Goal: Task Accomplishment & Management: Manage account settings

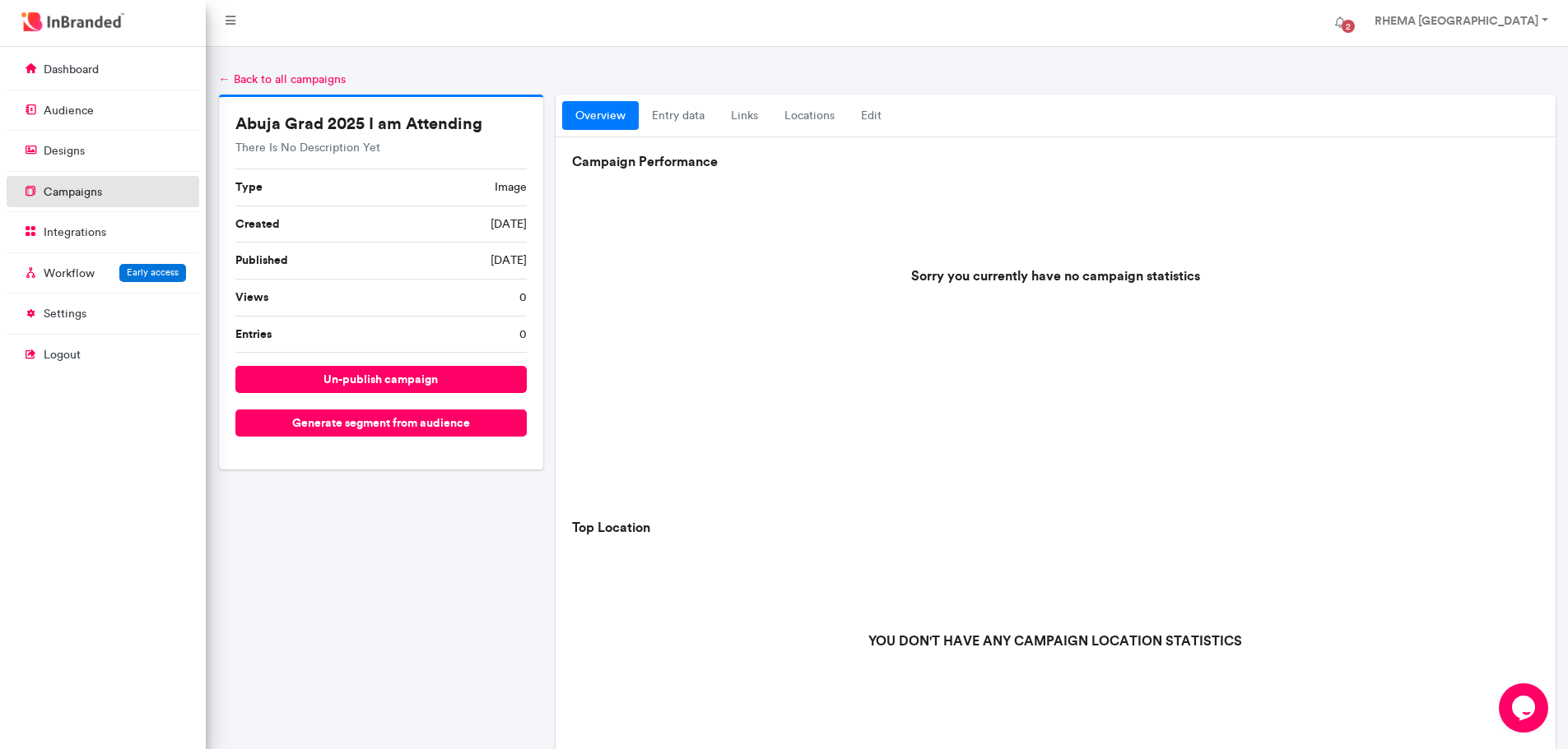
click at [94, 189] on p "campaigns" at bounding box center [73, 192] width 58 height 16
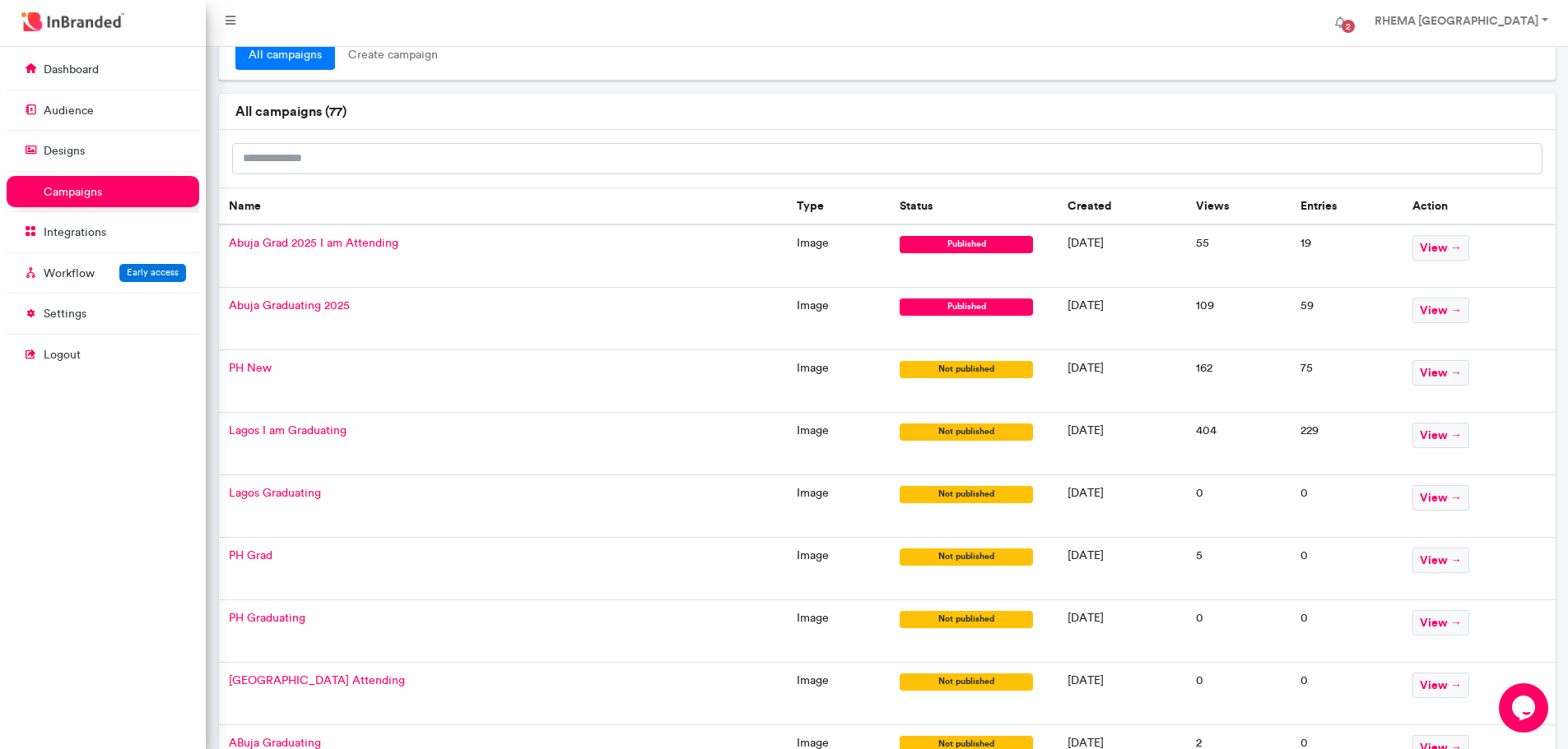
scroll to position [42, 0]
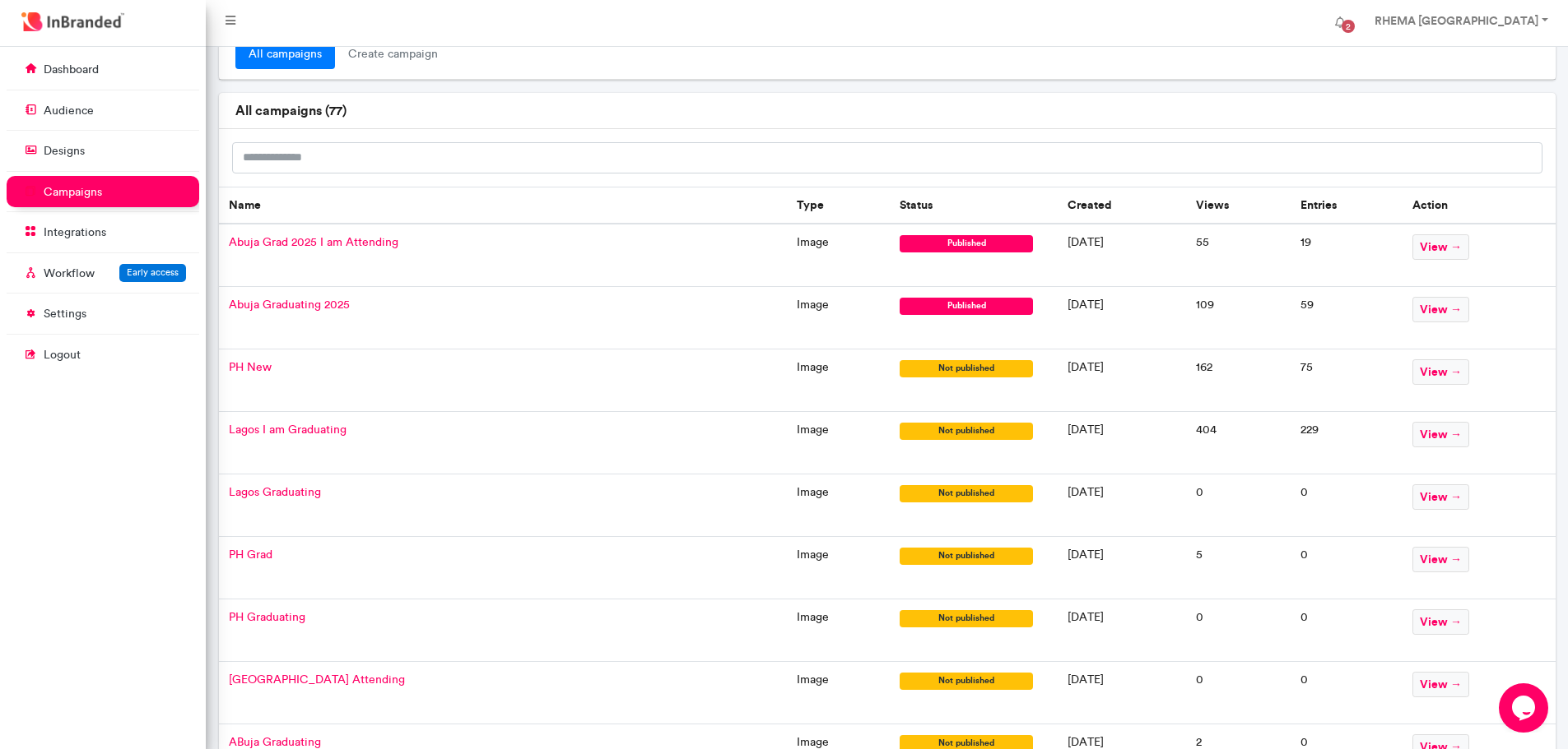
click at [311, 426] on span "Lagos I am Graduating" at bounding box center [288, 429] width 118 height 14
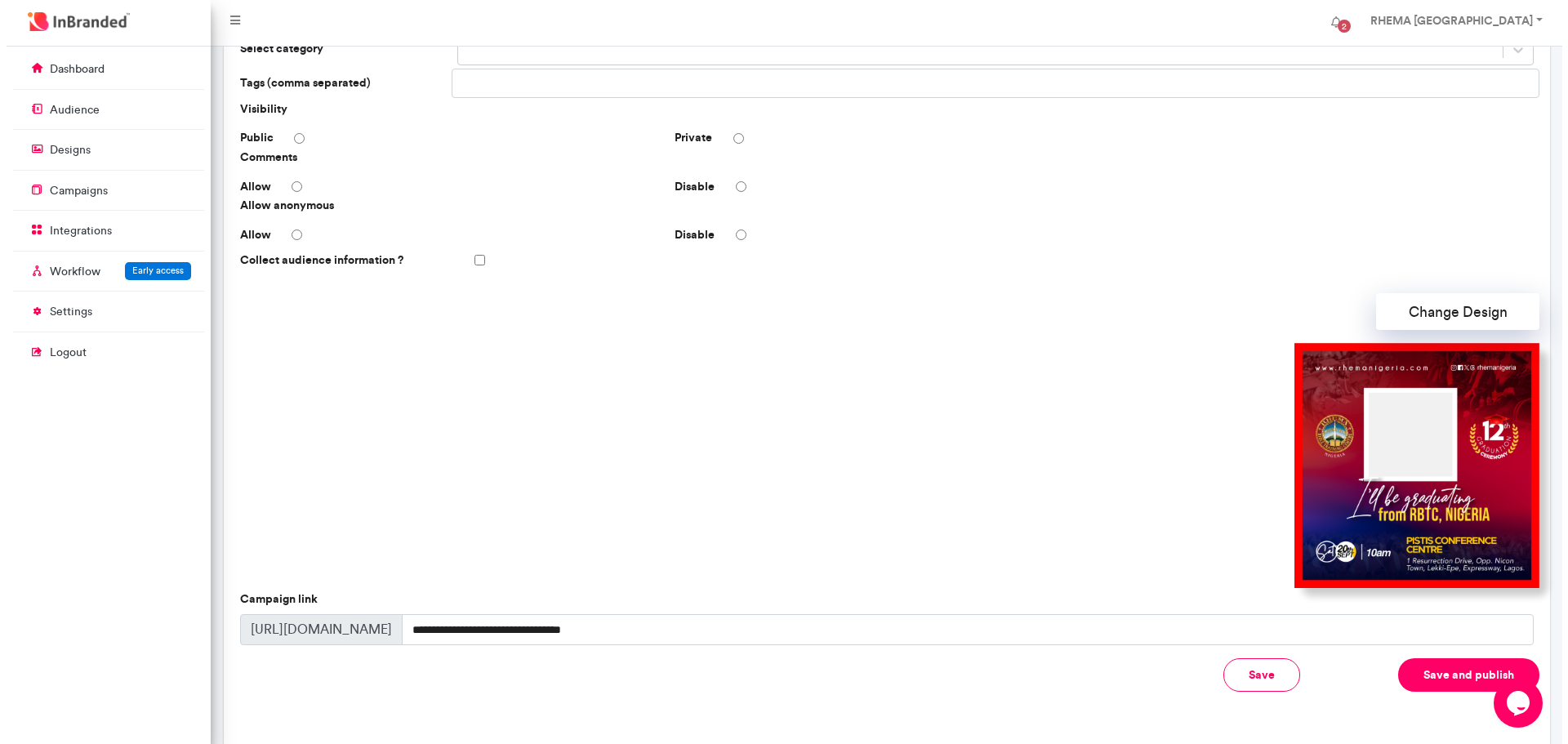
scroll to position [253, 0]
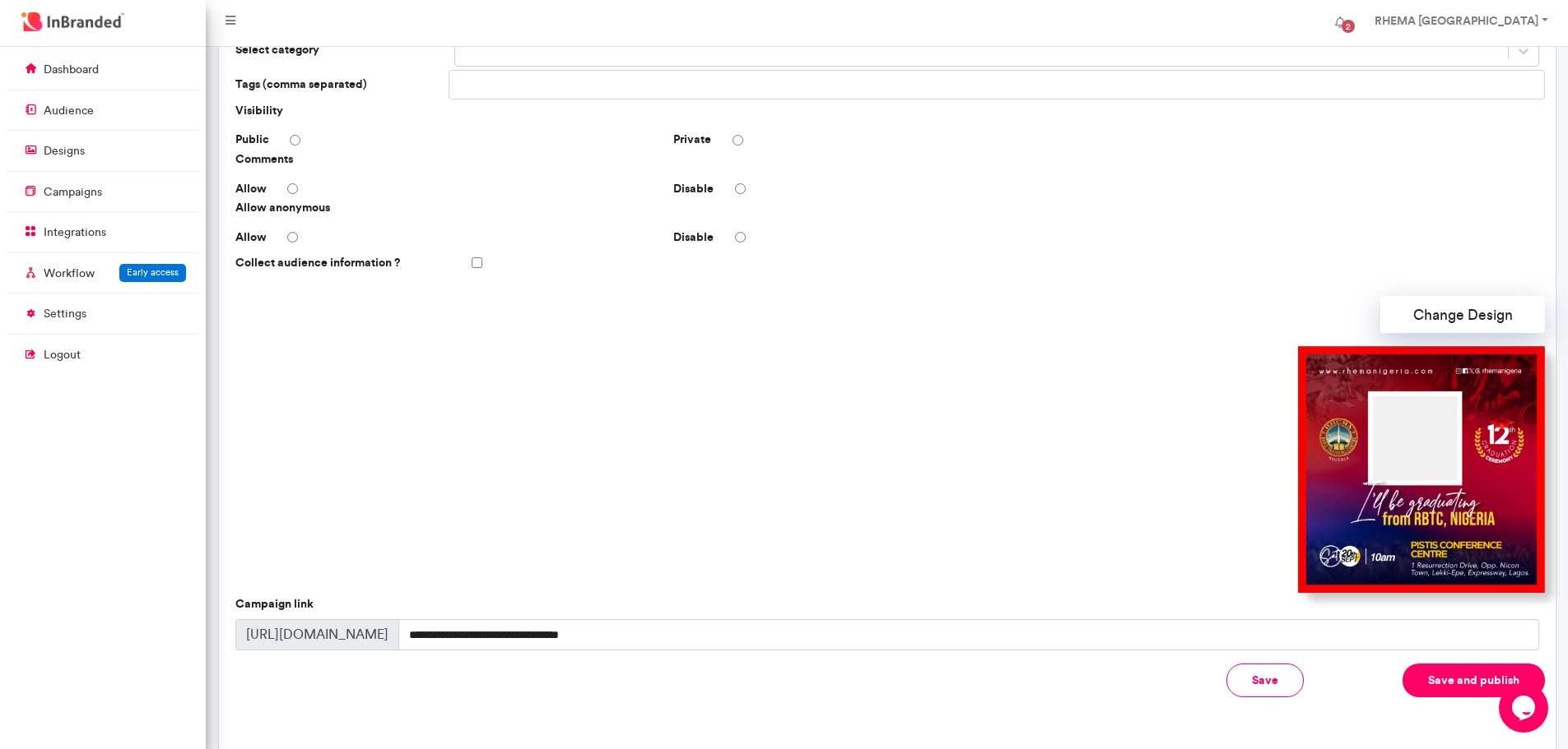
click at [1454, 685] on button "Save and publish" at bounding box center [1473, 680] width 143 height 34
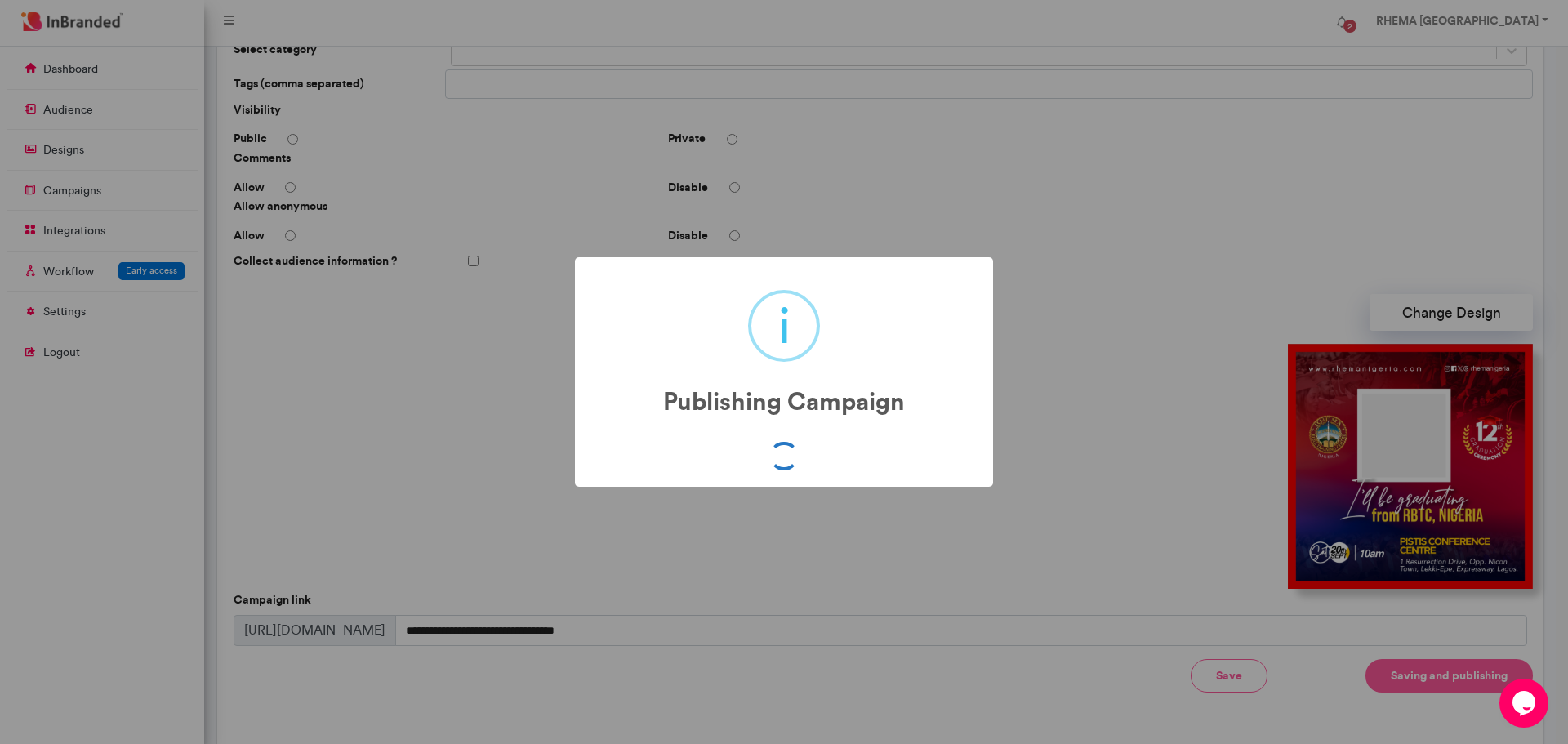
click at [1444, 681] on body "**********" at bounding box center [784, 308] width 1568 height 1027
click at [1444, 681] on div "i Publishing Campaign × OK No Cancel" at bounding box center [784, 372] width 1568 height 744
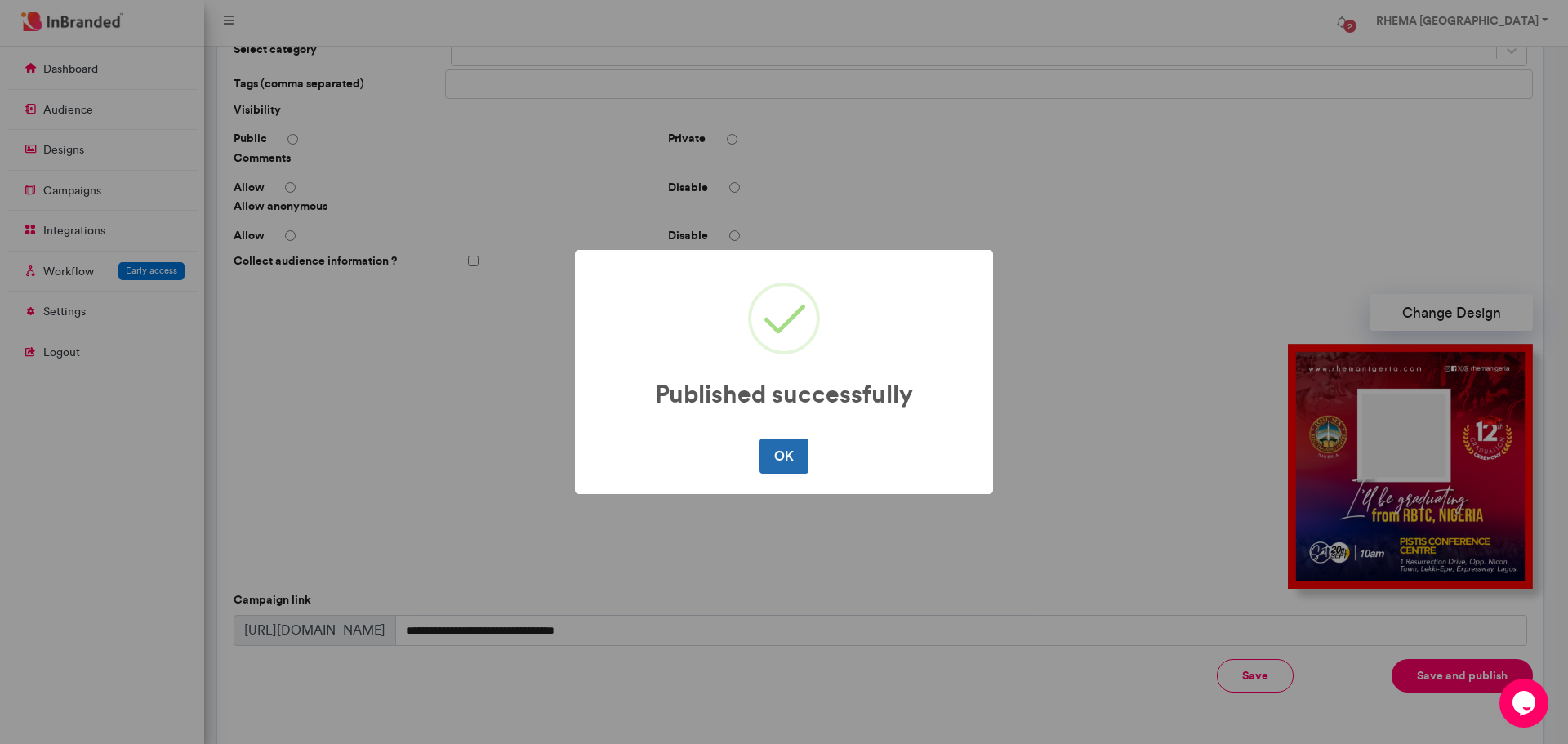
click at [784, 456] on button "OK" at bounding box center [783, 455] width 48 height 34
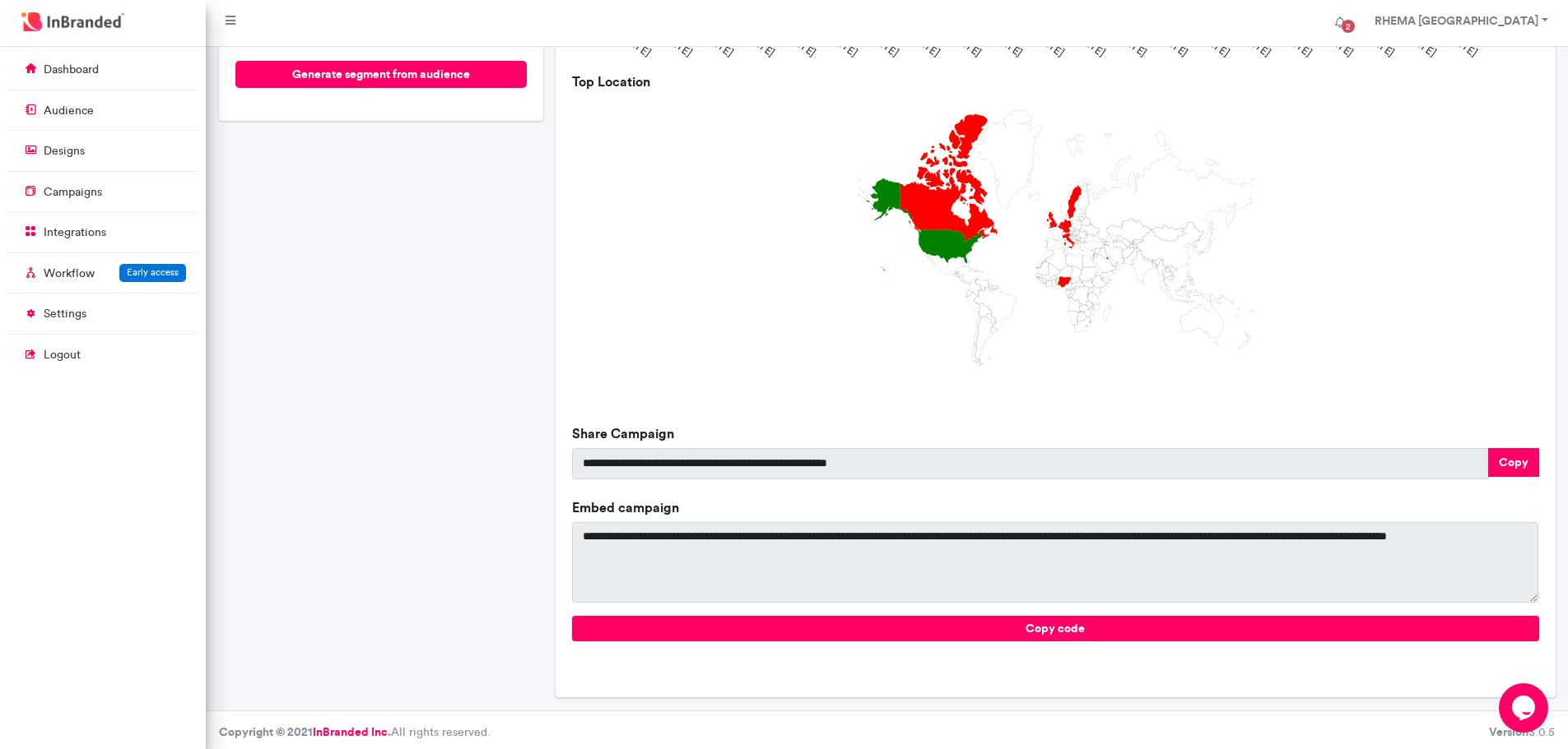
scroll to position [353, 0]
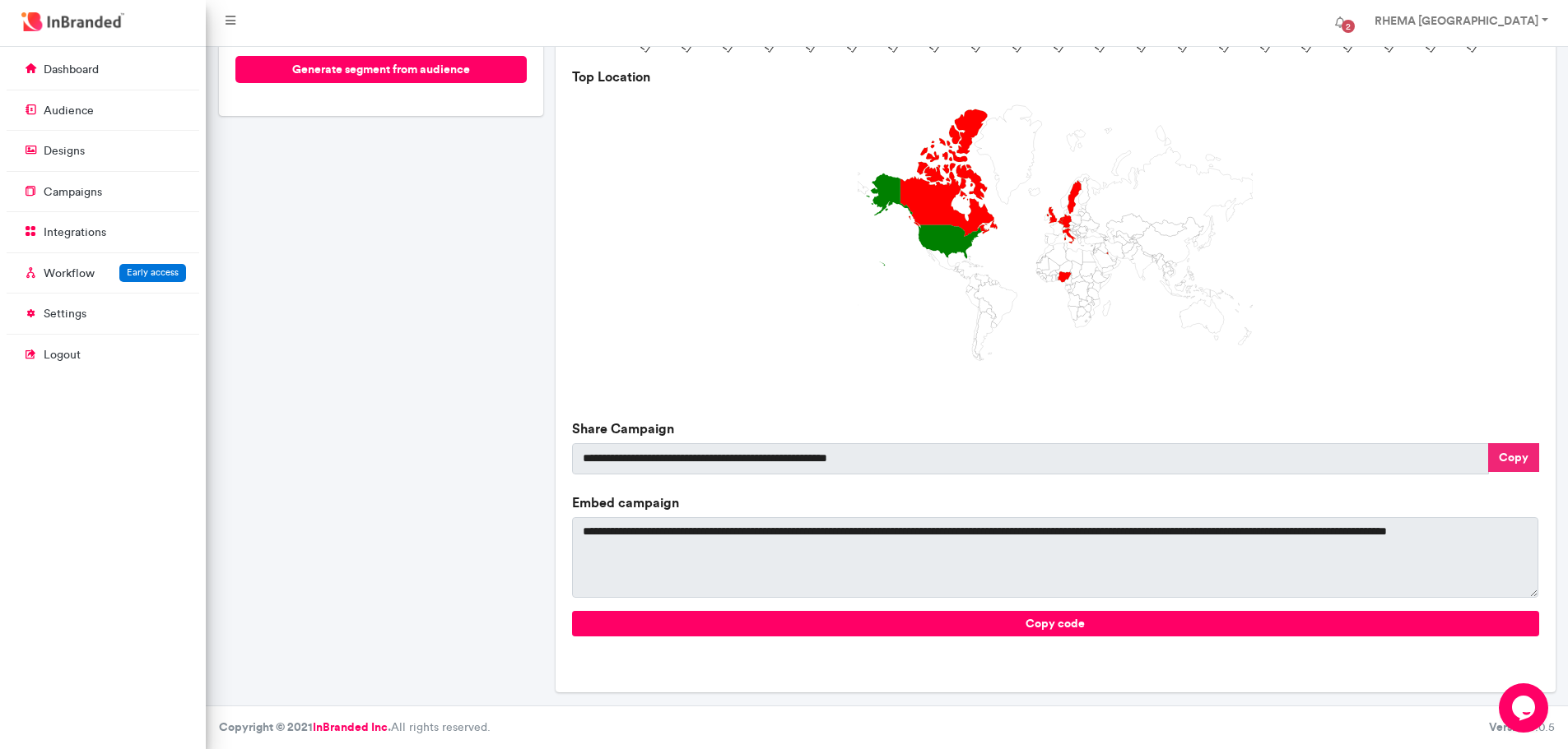
click at [1503, 465] on button "Copy" at bounding box center [1513, 458] width 51 height 29
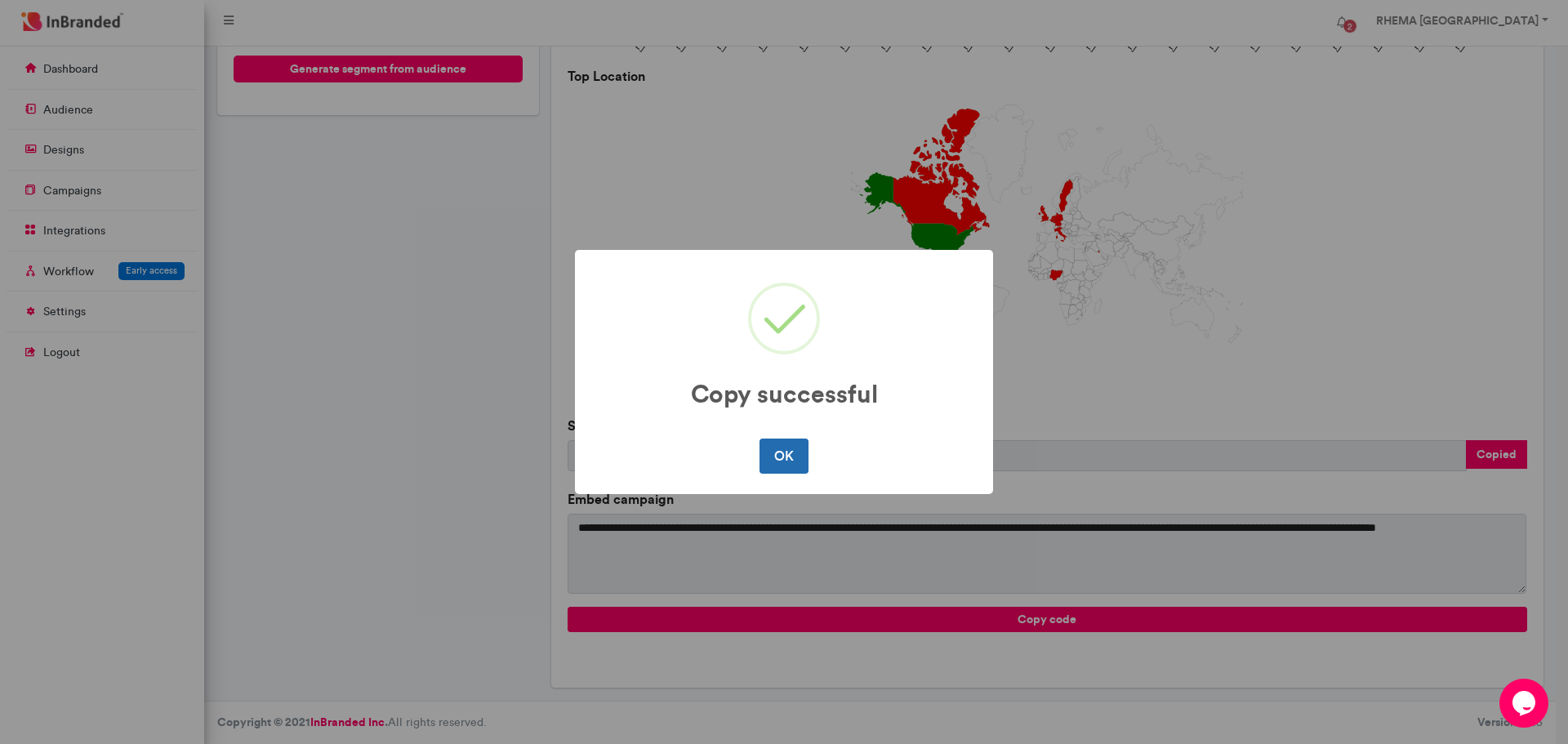
click at [786, 457] on button "OK" at bounding box center [783, 455] width 48 height 34
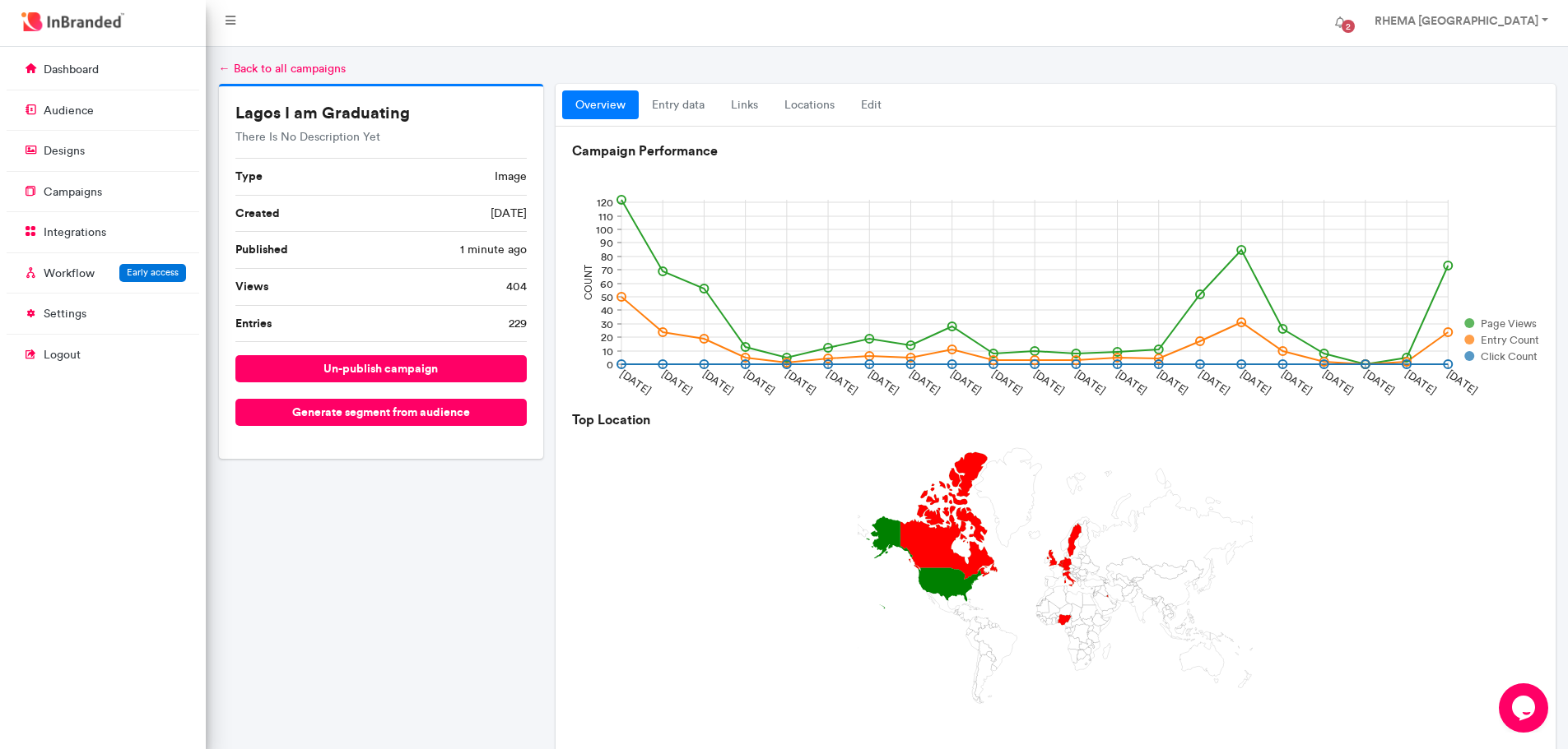
scroll to position [0, 0]
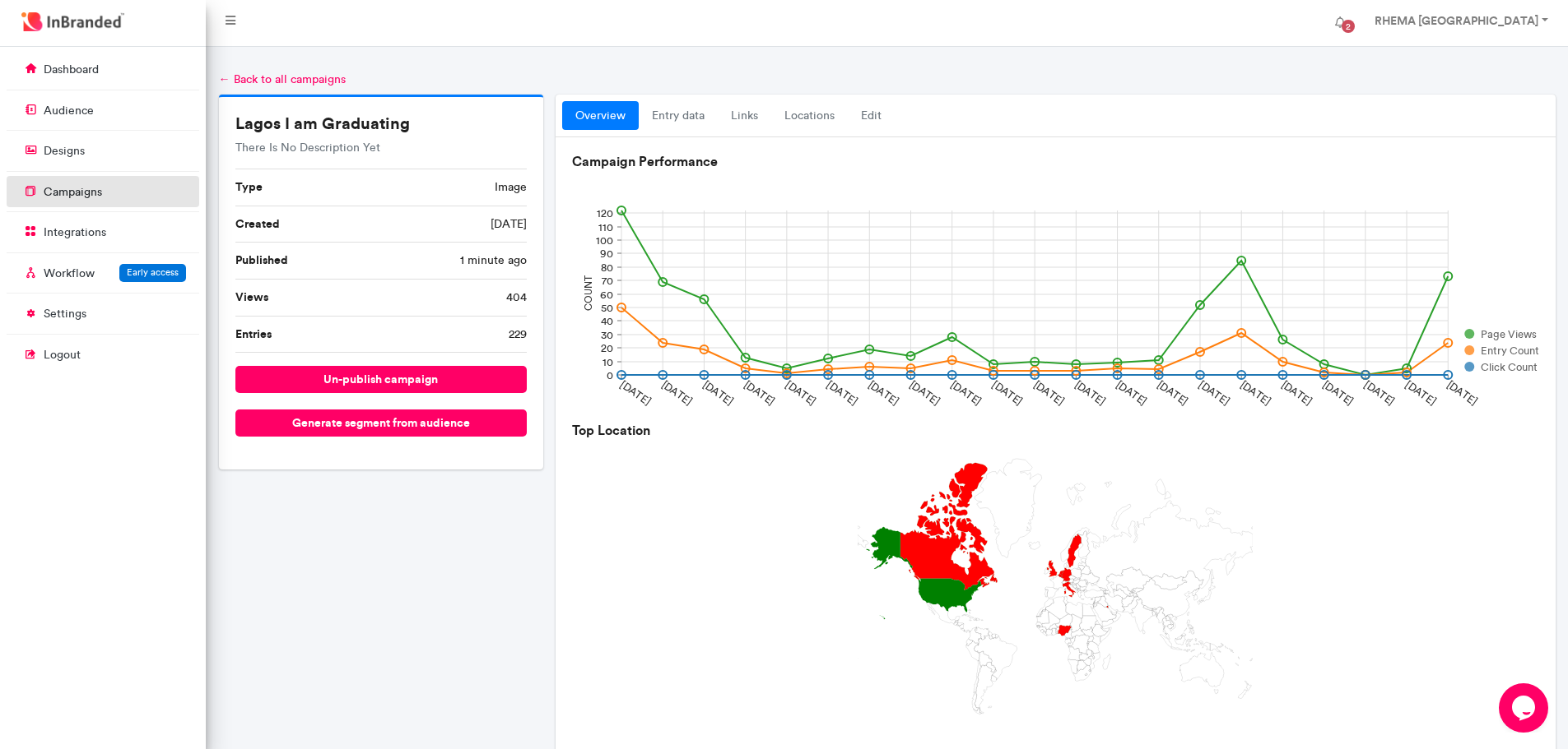
click at [74, 196] on p "campaigns" at bounding box center [73, 192] width 58 height 16
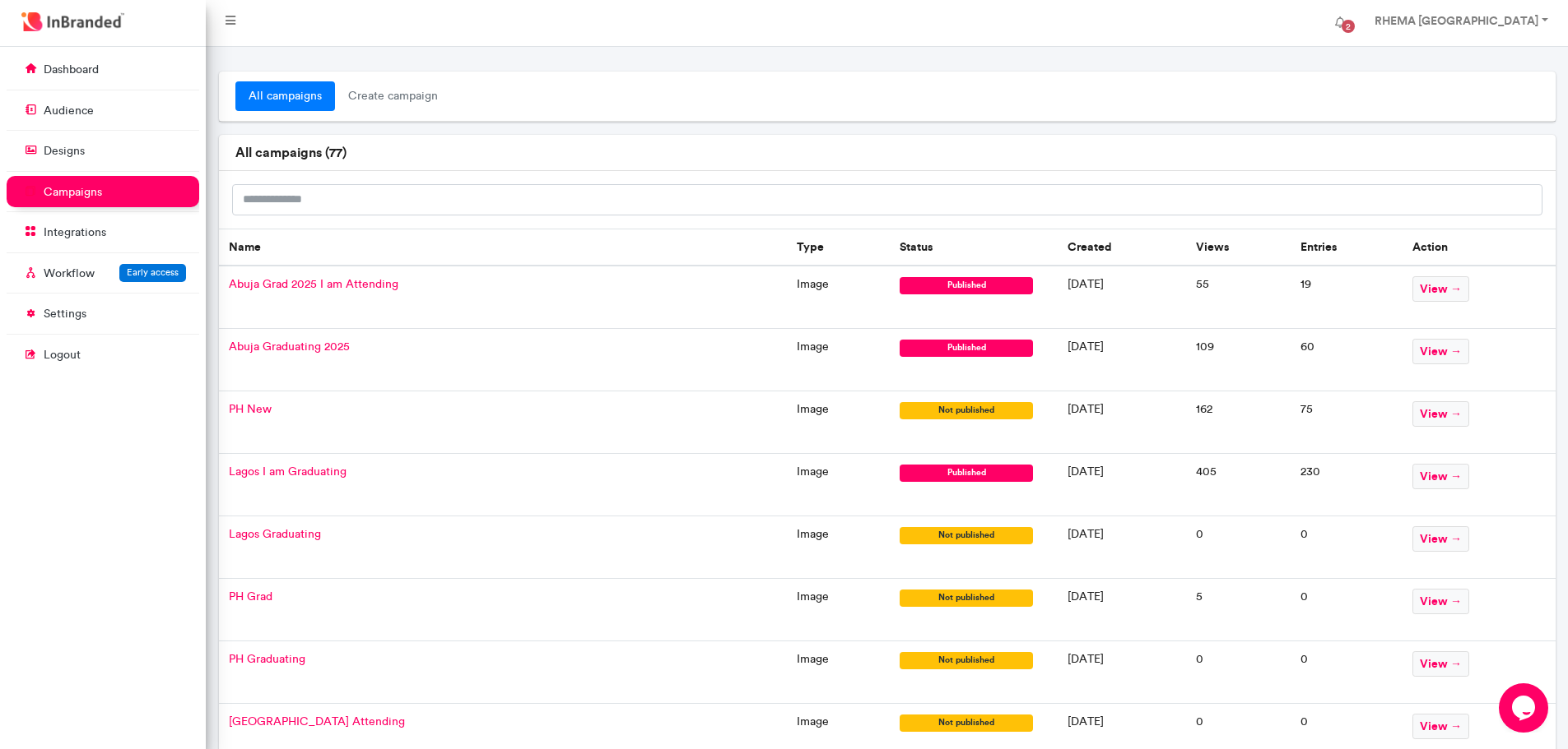
click at [327, 468] on span "Lagos I am Graduating" at bounding box center [288, 471] width 118 height 14
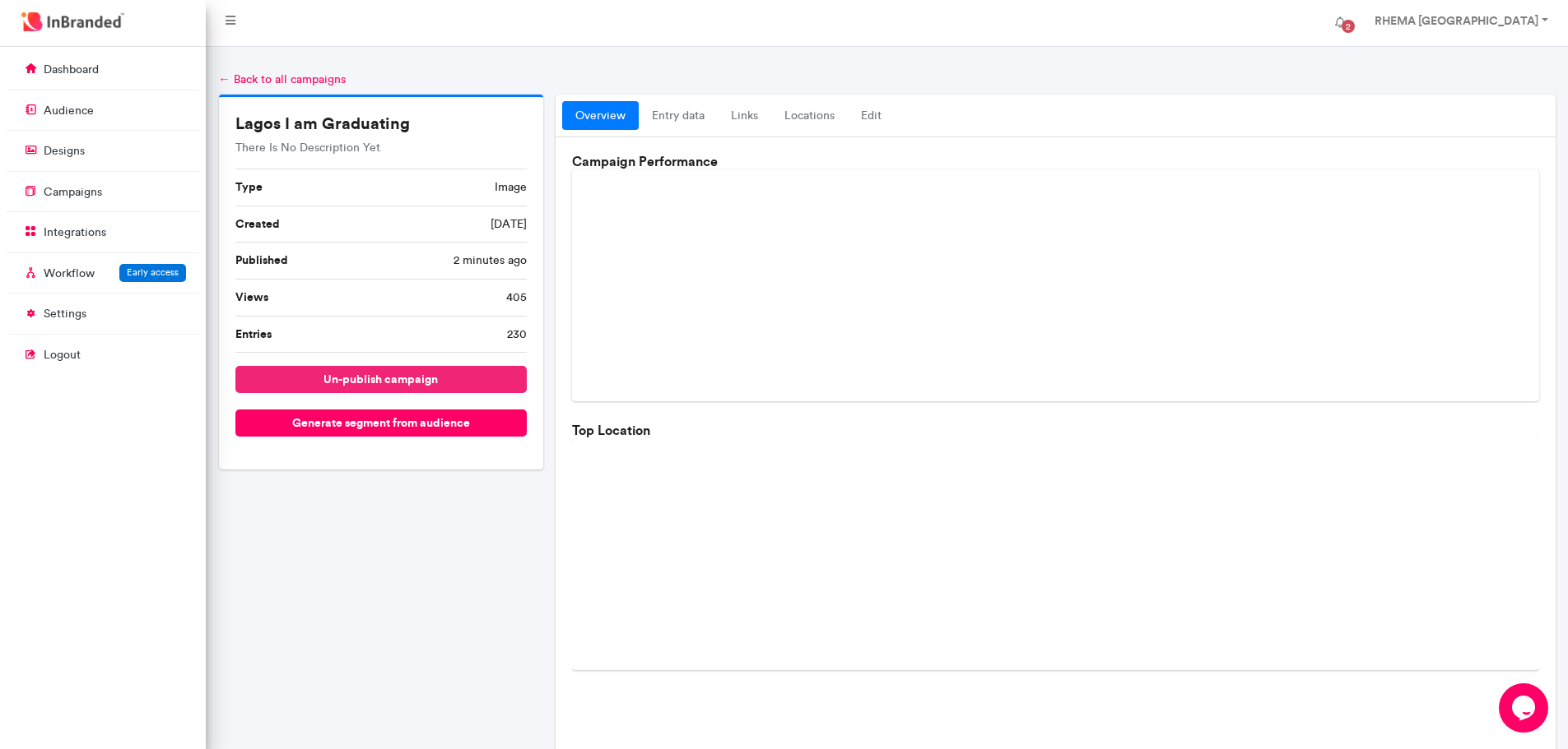
click at [358, 377] on button "un-publish campaign" at bounding box center [382, 379] width 293 height 27
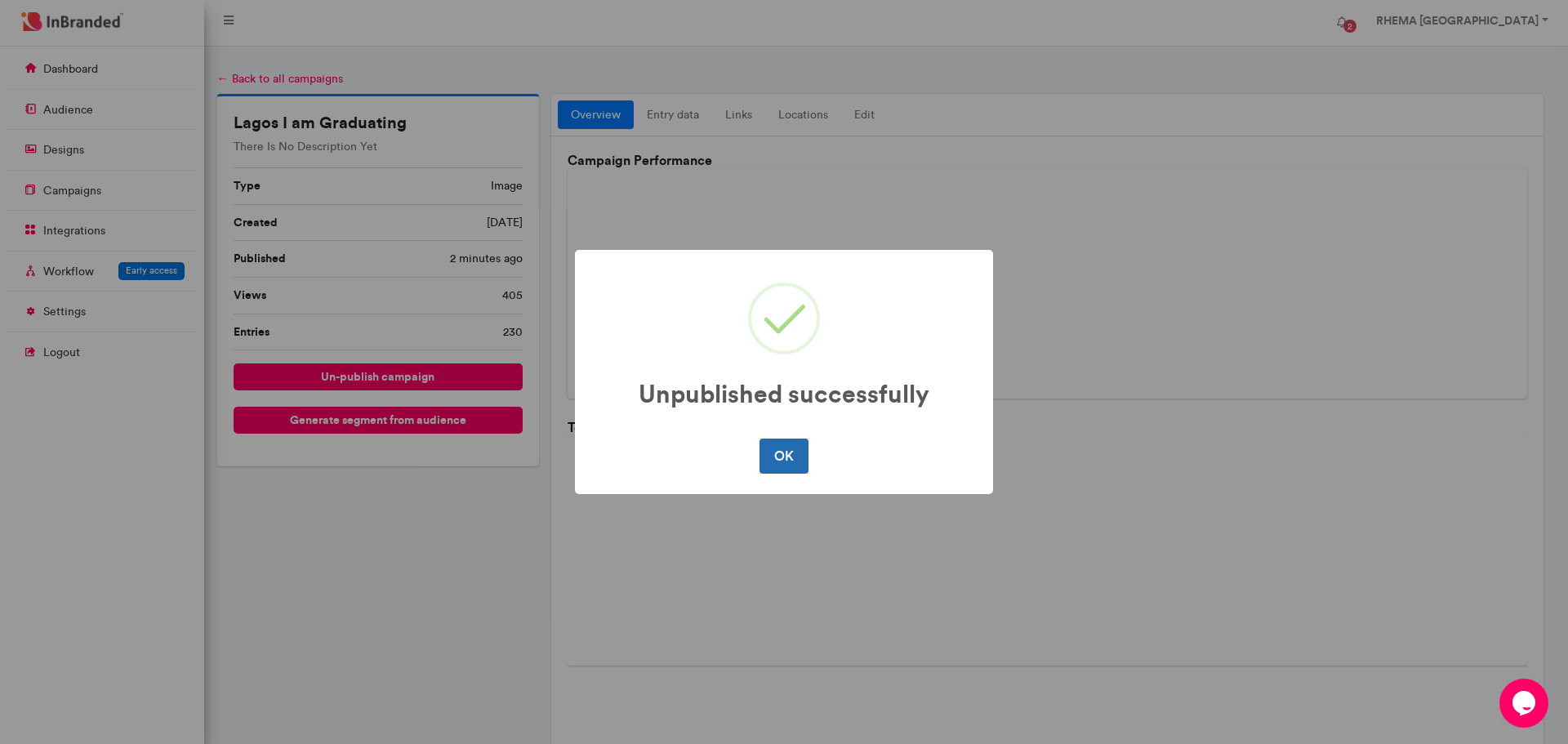
click at [788, 453] on button "OK" at bounding box center [783, 455] width 48 height 34
